Goal: Information Seeking & Learning: Learn about a topic

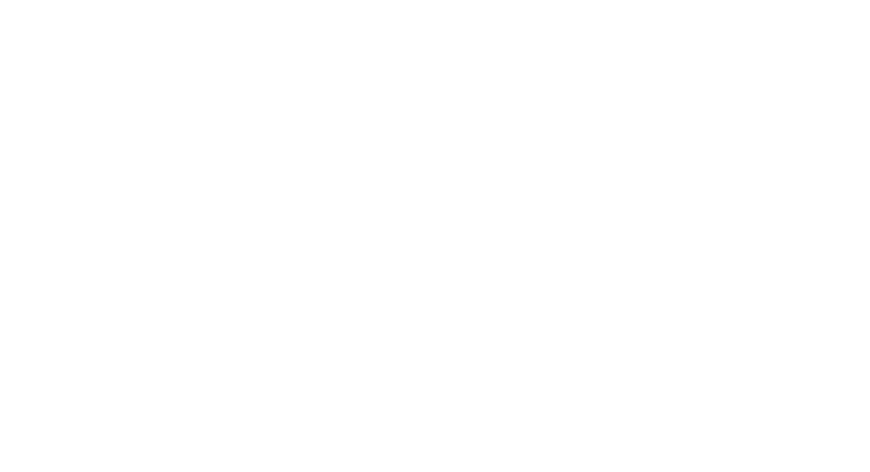
select select "Song"
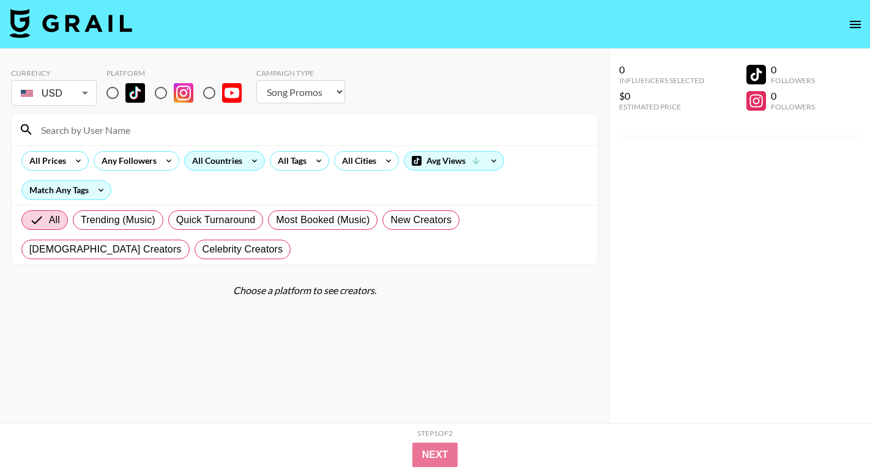
click at [244, 156] on div "All Countries" at bounding box center [224, 161] width 81 height 20
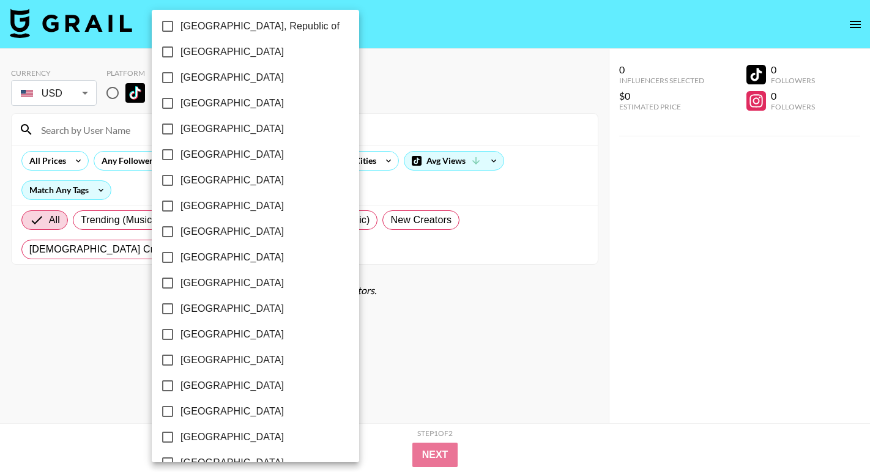
scroll to position [954, 0]
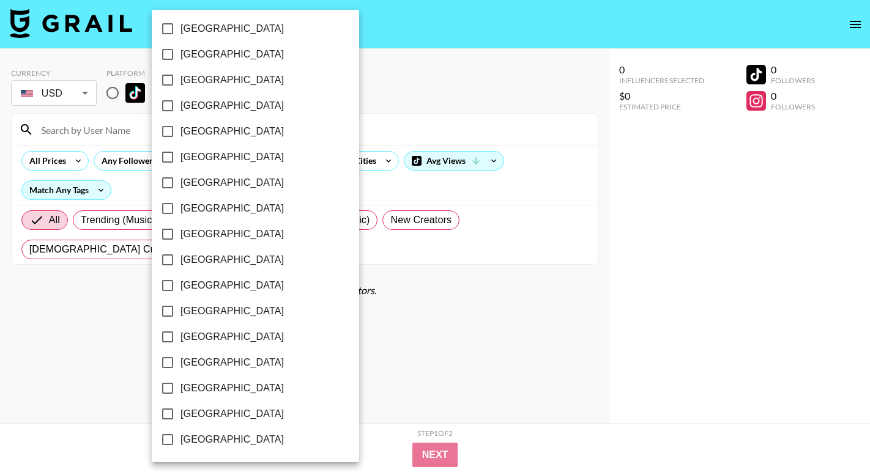
click at [217, 414] on span "[GEOGRAPHIC_DATA]" at bounding box center [231, 414] width 103 height 15
click at [180, 414] on input "[GEOGRAPHIC_DATA]" at bounding box center [168, 414] width 26 height 26
checkbox input "true"
click at [426, 105] on div at bounding box center [435, 236] width 870 height 472
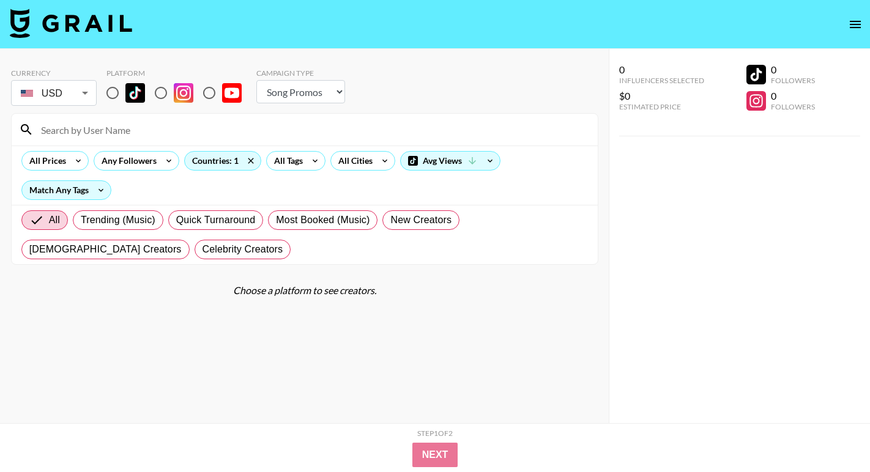
click at [118, 92] on input "radio" at bounding box center [113, 93] width 26 height 26
radio input "true"
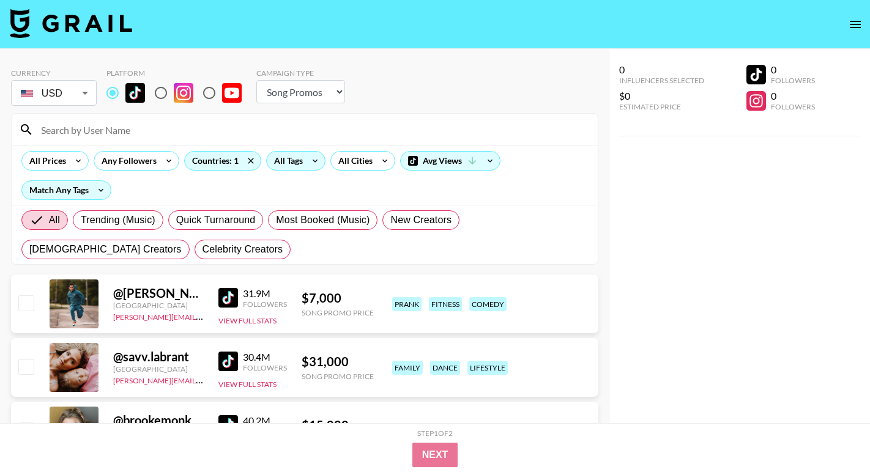
click at [288, 154] on div "All Tags" at bounding box center [286, 161] width 39 height 18
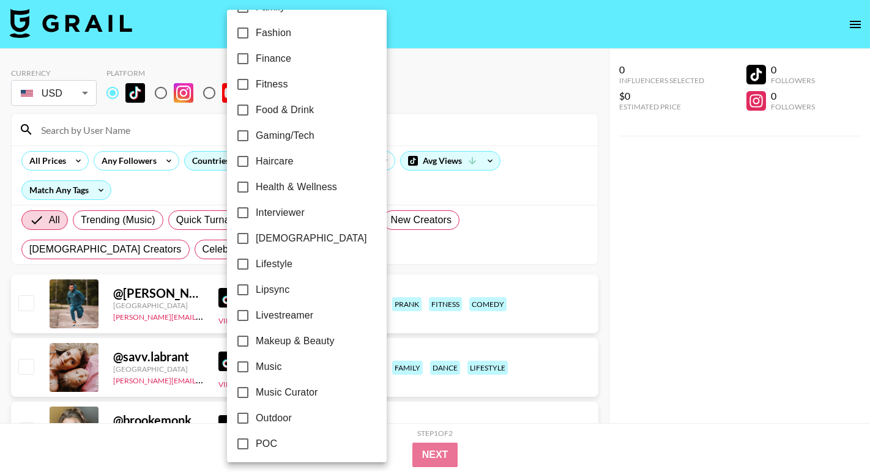
scroll to position [387, 0]
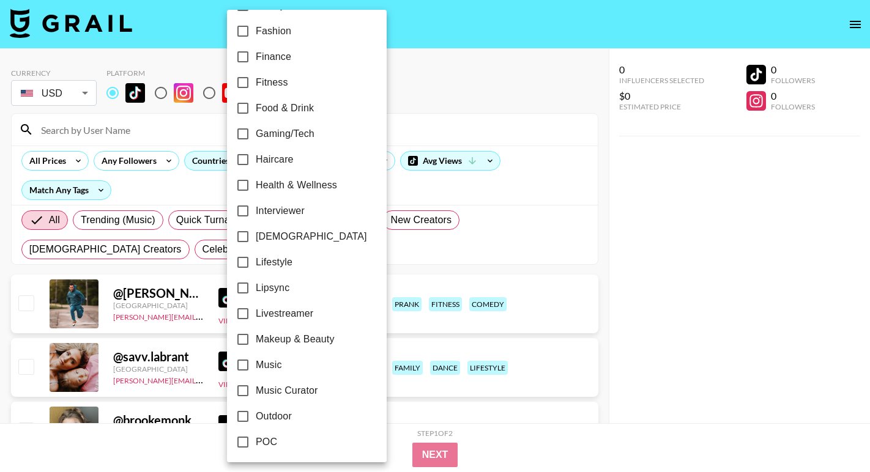
click at [283, 283] on span "Lipsync" at bounding box center [273, 288] width 34 height 15
click at [256, 283] on input "Lipsync" at bounding box center [243, 288] width 26 height 26
checkbox input "true"
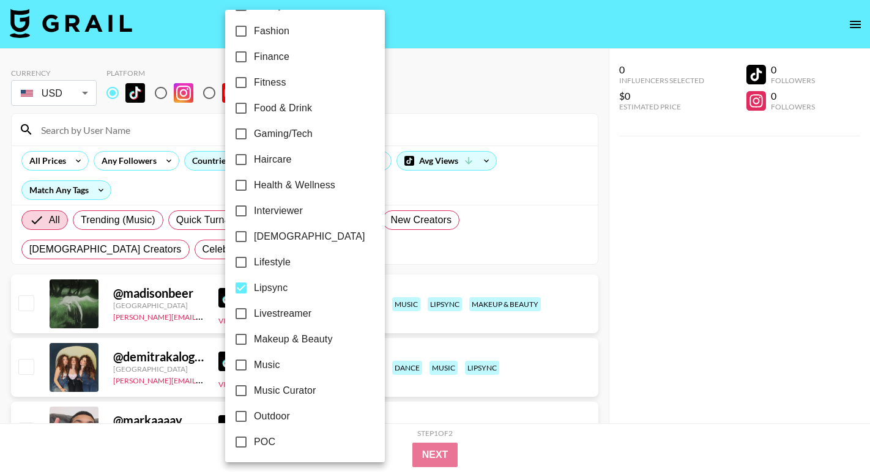
click at [451, 78] on div at bounding box center [435, 236] width 870 height 472
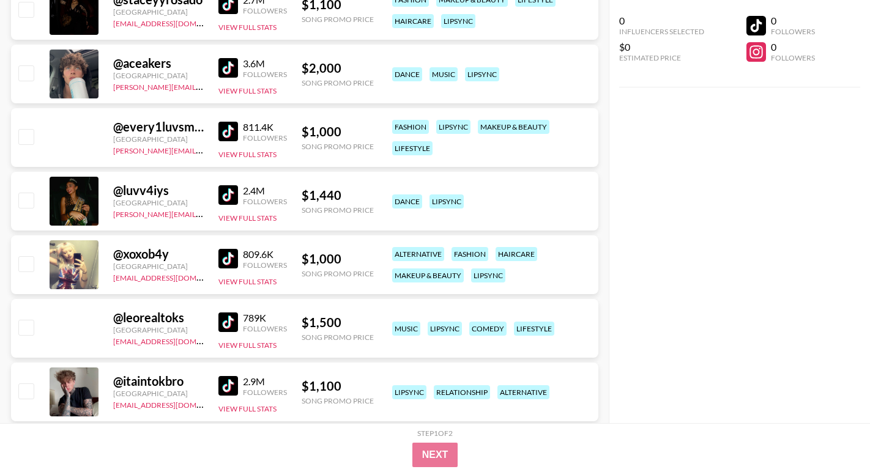
scroll to position [2447, 0]
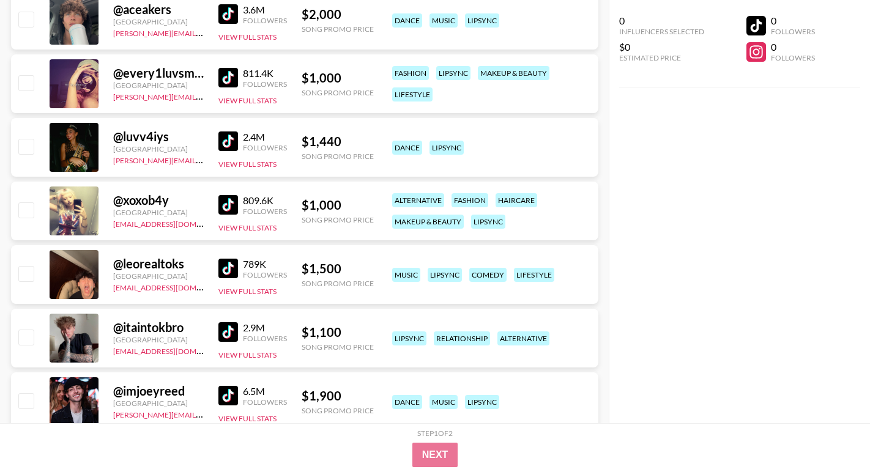
click at [225, 203] on img at bounding box center [228, 205] width 20 height 20
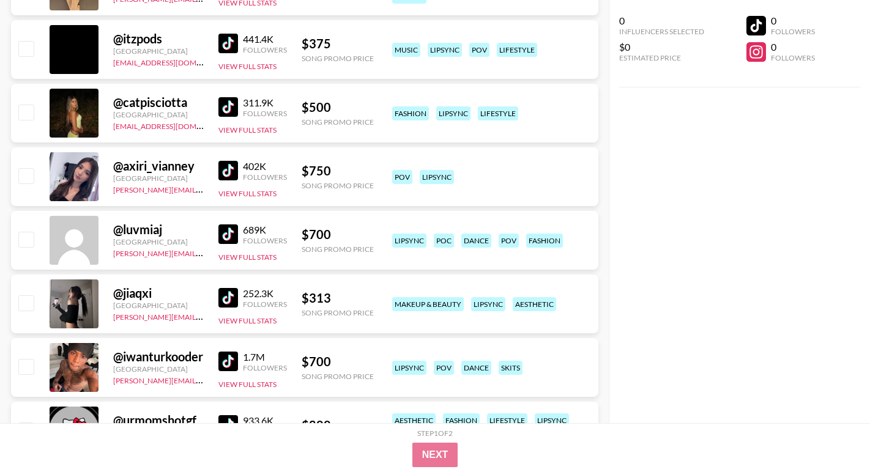
scroll to position [4779, 0]
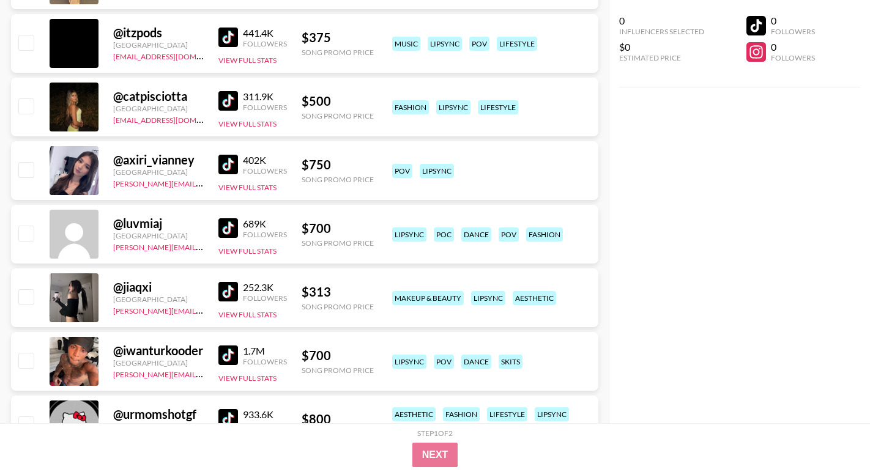
click at [229, 163] on img at bounding box center [228, 165] width 20 height 20
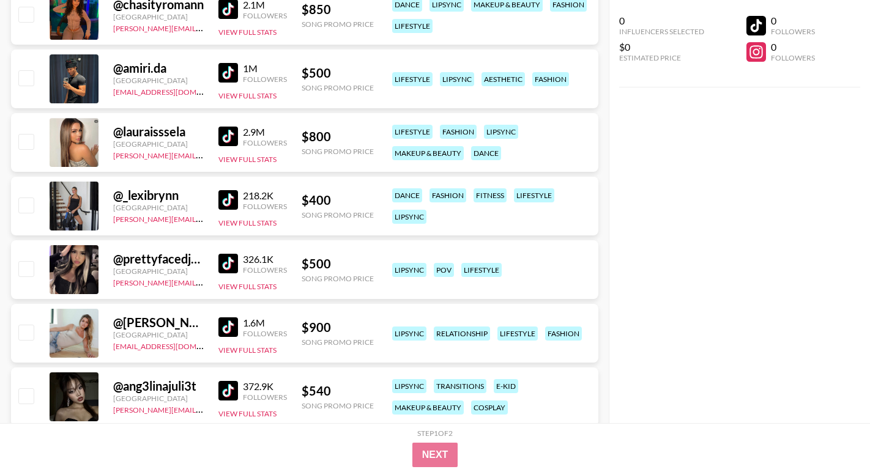
scroll to position [5720, 0]
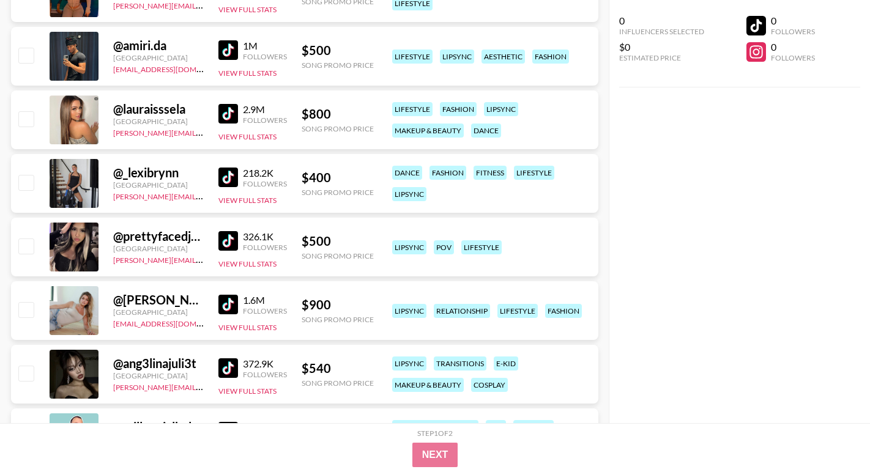
click at [229, 176] on img at bounding box center [228, 178] width 20 height 20
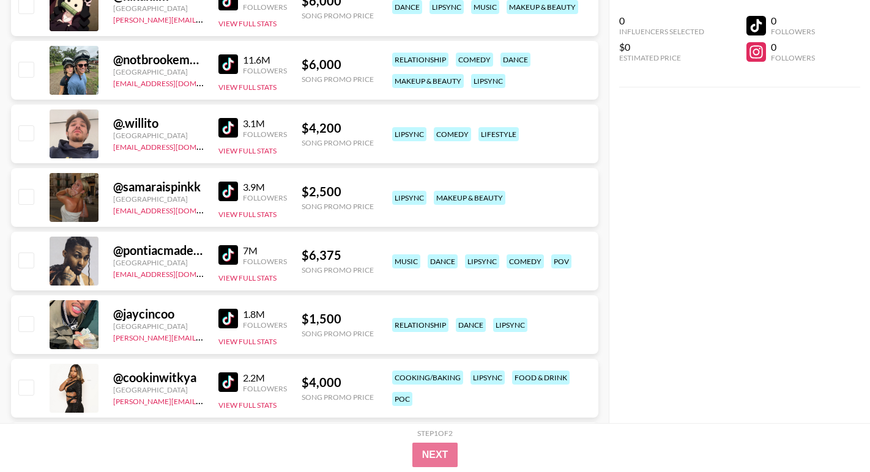
scroll to position [35, 0]
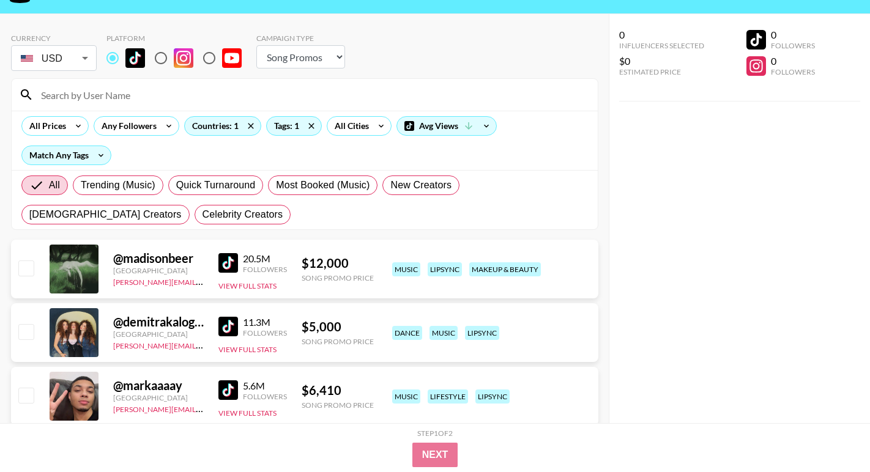
click at [127, 101] on input at bounding box center [312, 95] width 557 height 20
paste input ".elliebarker"
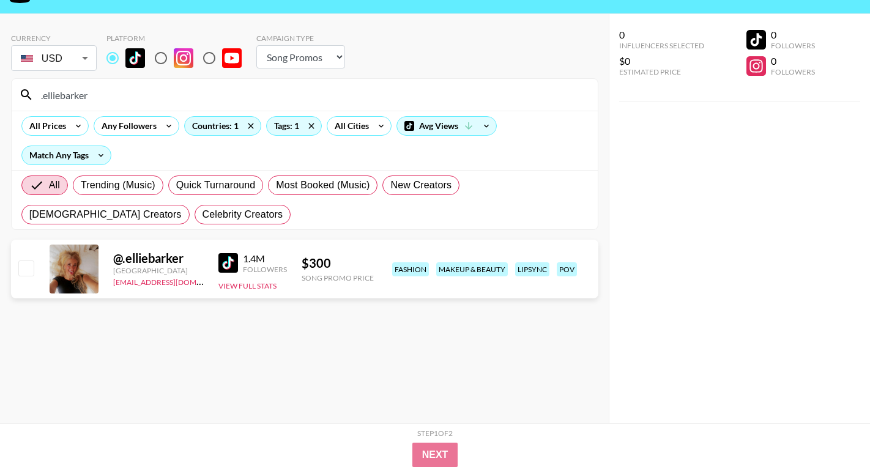
type input ".elliebarker"
click at [316, 125] on icon at bounding box center [312, 126] width 20 height 18
click at [425, 54] on div "Currency USD USD ​ Platform Campaign Type Choose Type... Song Promos Brand Prom…" at bounding box center [304, 54] width 587 height 40
drag, startPoint x: 221, startPoint y: 96, endPoint x: 26, endPoint y: 86, distance: 194.8
click at [26, 86] on div ".elliebarker" at bounding box center [305, 95] width 586 height 32
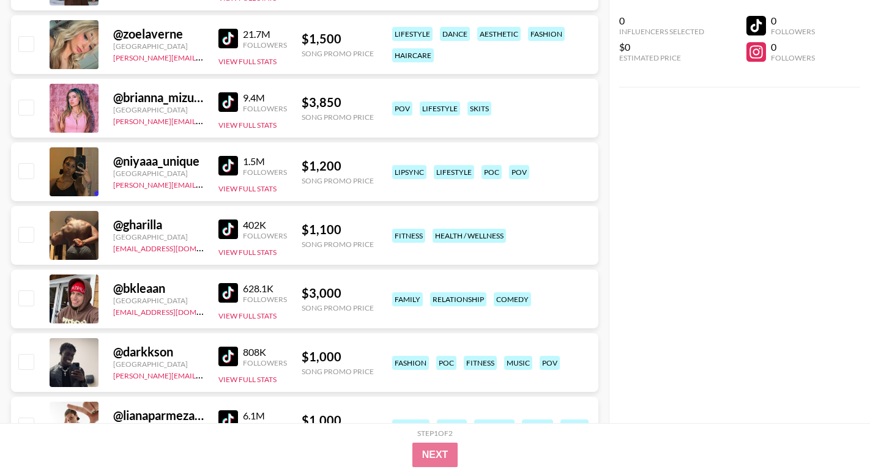
scroll to position [0, 0]
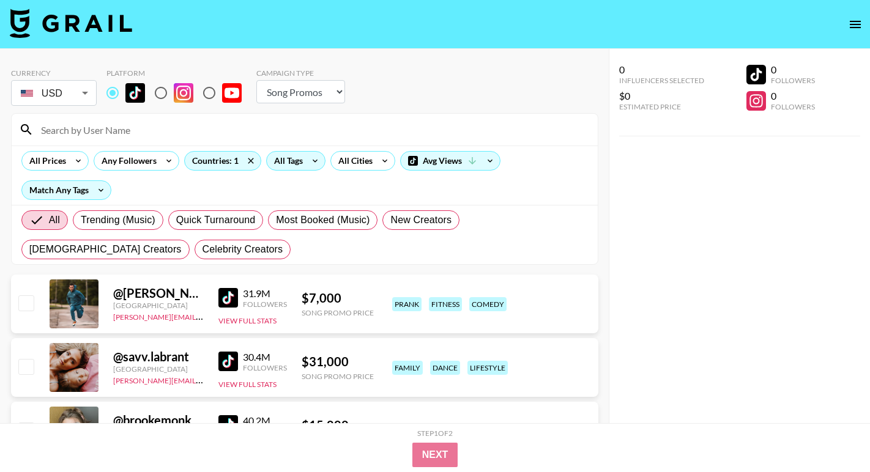
click at [204, 136] on input at bounding box center [312, 130] width 557 height 20
paste input "@heyitscia"
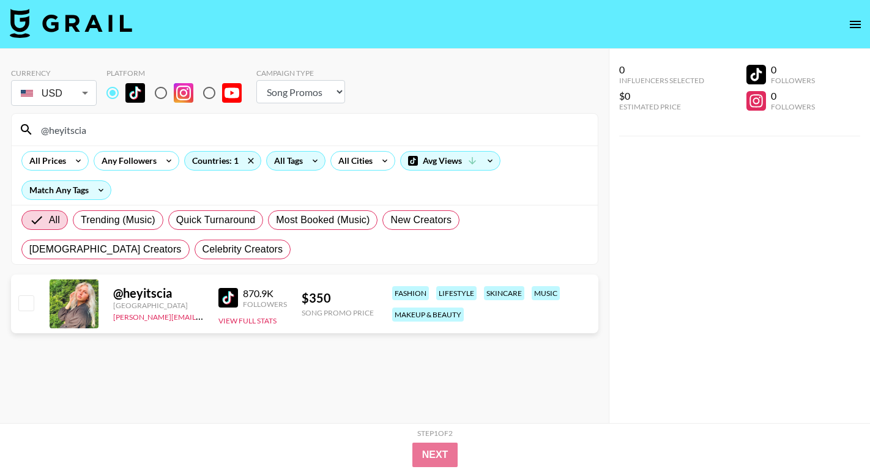
drag, startPoint x: 176, startPoint y: 131, endPoint x: -10, endPoint y: 130, distance: 185.4
click at [0, 130] on html "Currency USD USD ​ Platform Campaign Type Choose Type... Song Promos Brand Prom…" at bounding box center [435, 260] width 870 height 521
paste input "just_grace_here"
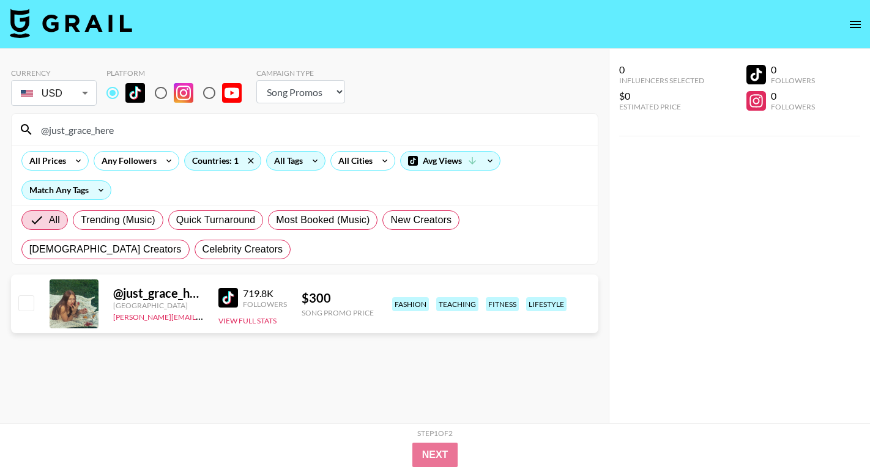
type input "@just_grace_here"
